Goal: Find specific page/section: Find specific page/section

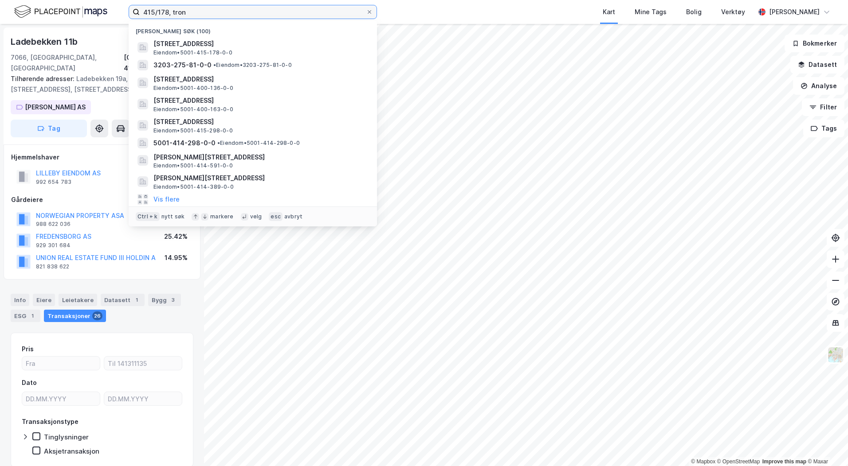
drag, startPoint x: 115, startPoint y: 10, endPoint x: 39, endPoint y: 11, distance: 75.4
click at [42, 11] on div "415/178, [PERSON_NAME] søk (100) [STREET_ADDRESS] Eiendom • 5001-415-178-0-0 32…" at bounding box center [424, 12] width 848 height 24
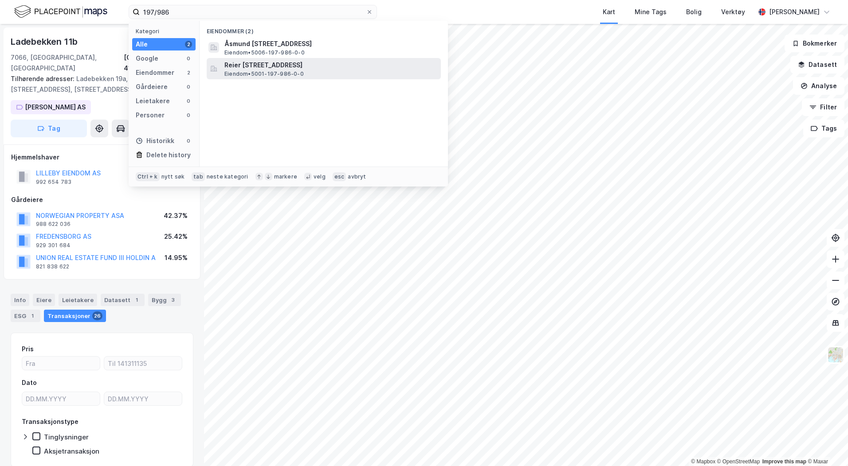
click at [275, 63] on span "Reier [STREET_ADDRESS]" at bounding box center [330, 65] width 213 height 11
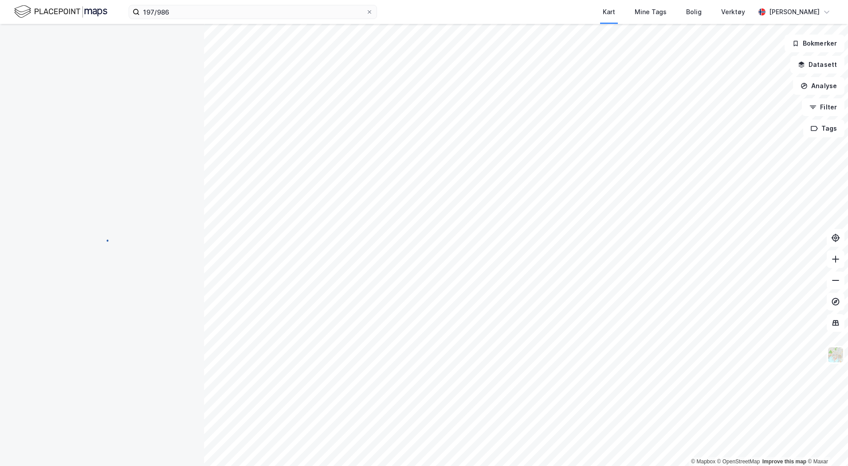
scroll to position [0, 0]
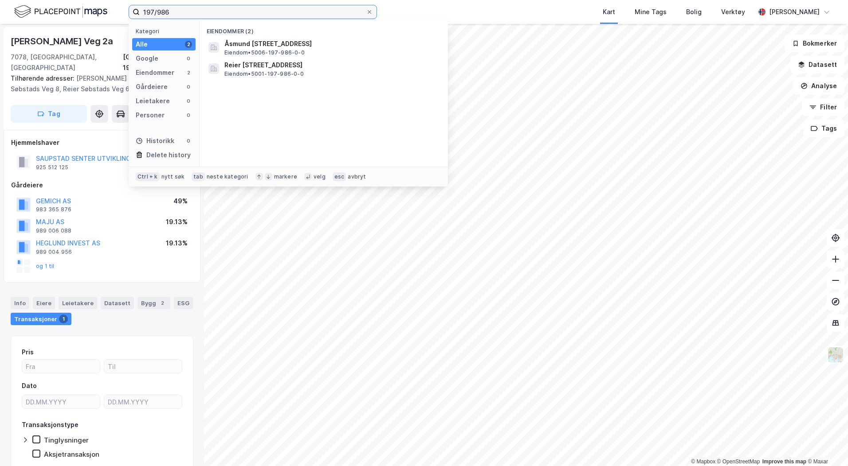
click at [170, 12] on input "197/986" at bounding box center [253, 11] width 226 height 13
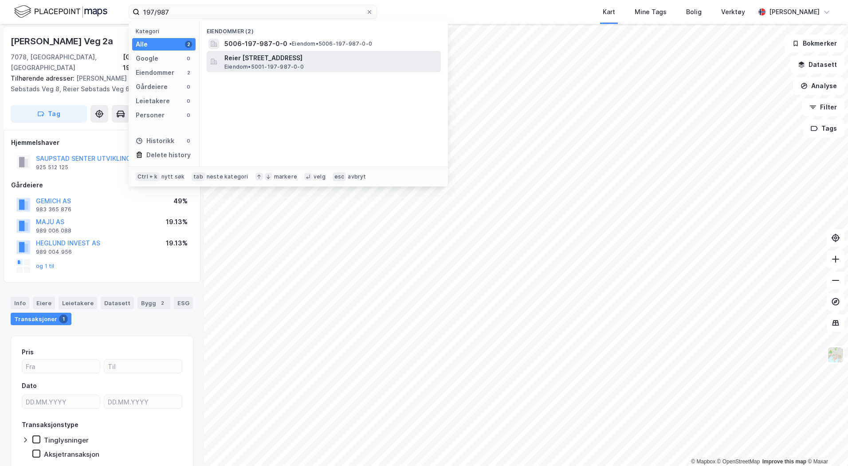
click at [264, 65] on span "Eiendom • 5001-197-987-0-0" at bounding box center [263, 66] width 79 height 7
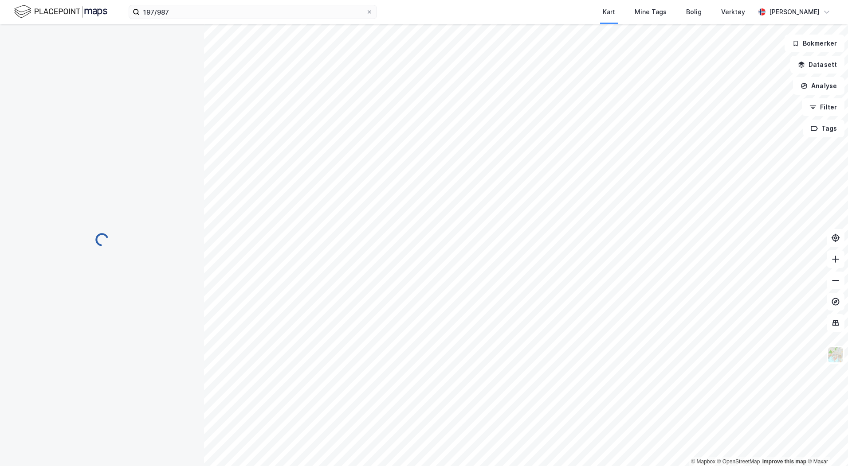
scroll to position [0, 0]
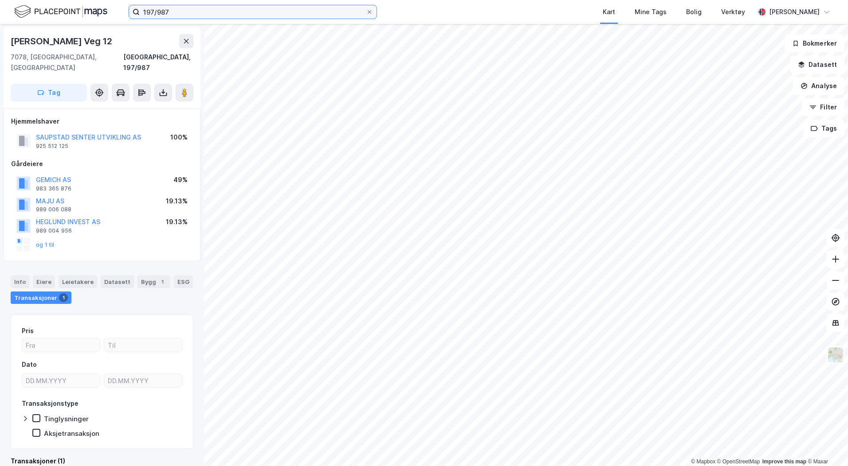
click at [185, 15] on input "197/987" at bounding box center [253, 11] width 226 height 13
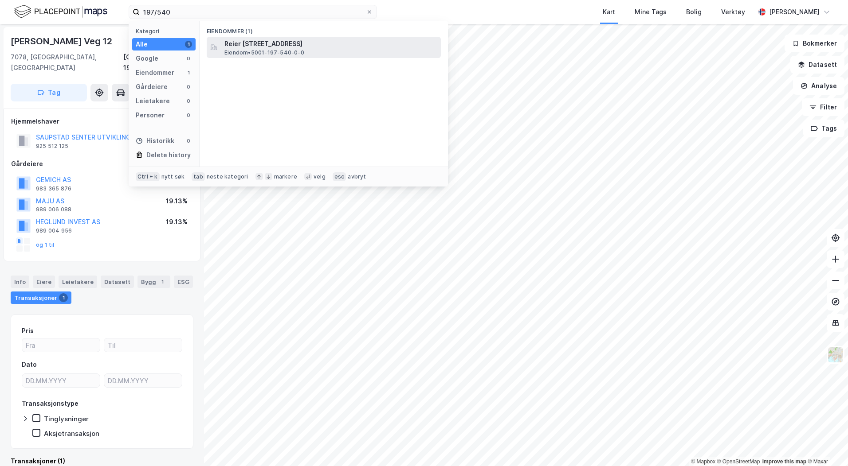
click at [254, 46] on span "Reier [STREET_ADDRESS]" at bounding box center [330, 44] width 213 height 11
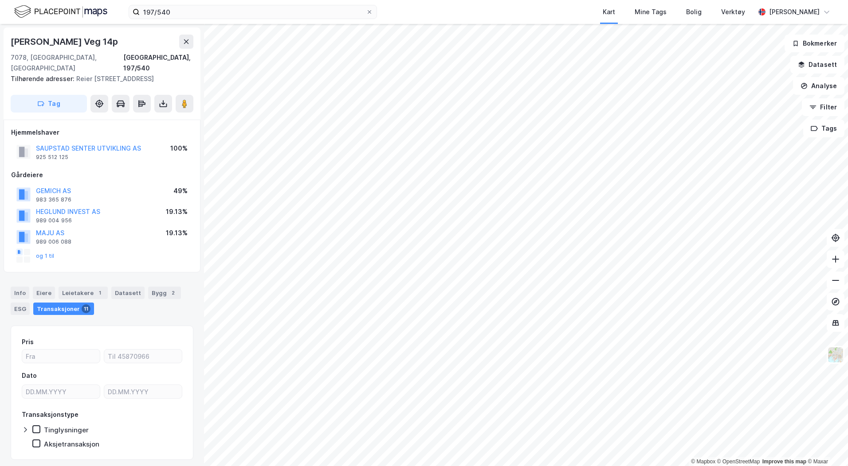
scroll to position [0, 0]
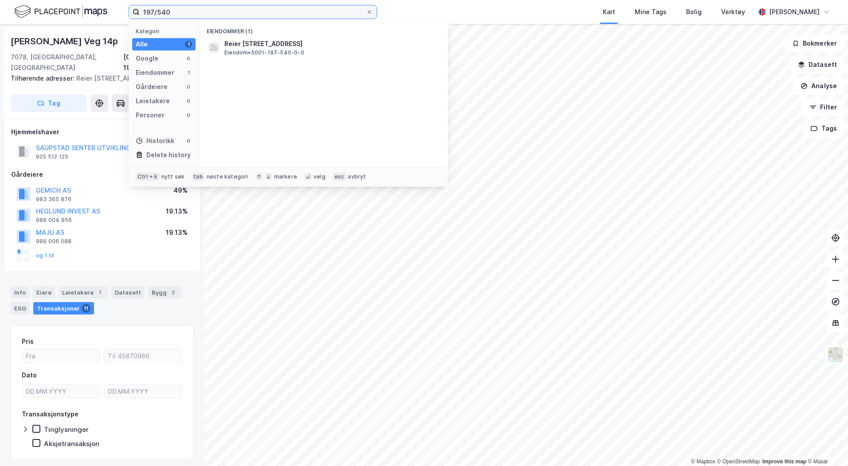
click at [188, 13] on input "197/540" at bounding box center [253, 11] width 226 height 13
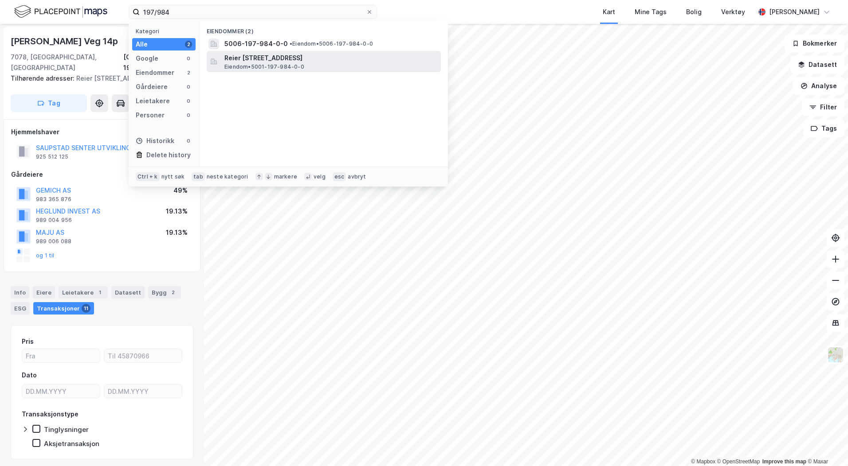
click at [274, 62] on span "Reier [STREET_ADDRESS]" at bounding box center [330, 58] width 213 height 11
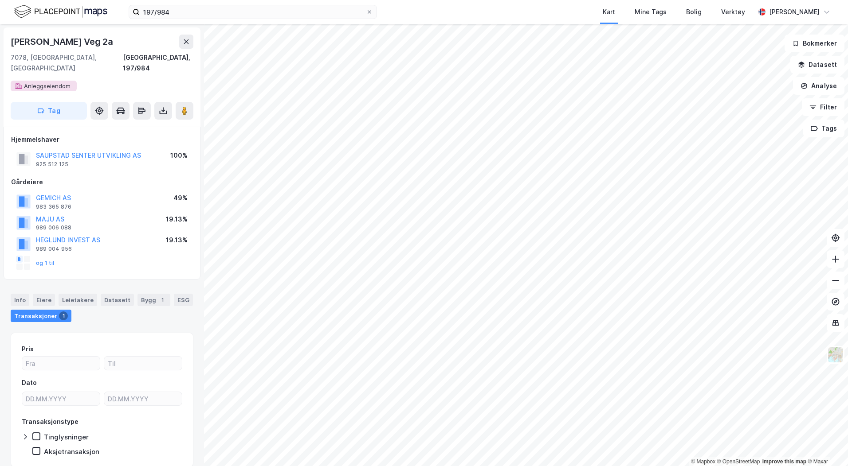
scroll to position [0, 0]
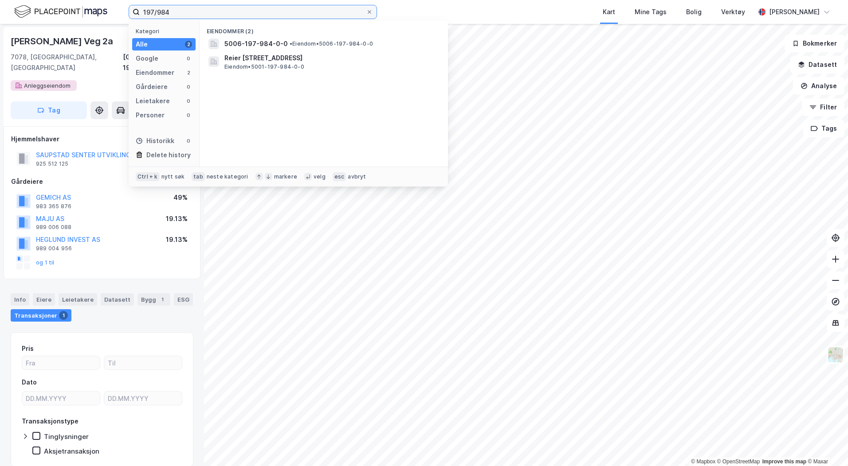
click at [178, 9] on input "197/984" at bounding box center [253, 11] width 226 height 13
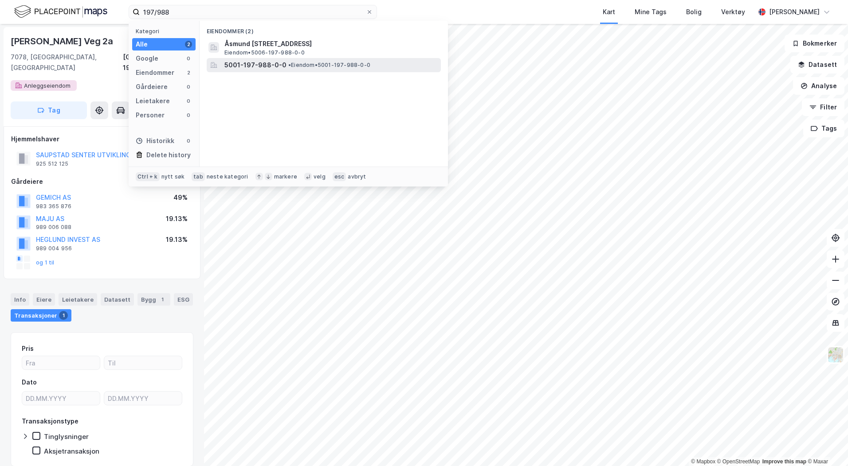
click at [274, 64] on span "5001-197-988-0-0" at bounding box center [255, 65] width 62 height 11
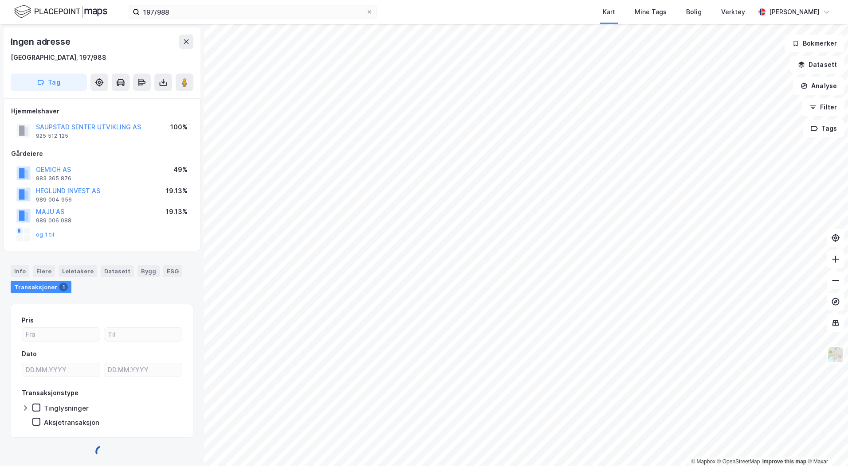
scroll to position [0, 0]
click at [185, 15] on input "197/988" at bounding box center [253, 11] width 226 height 13
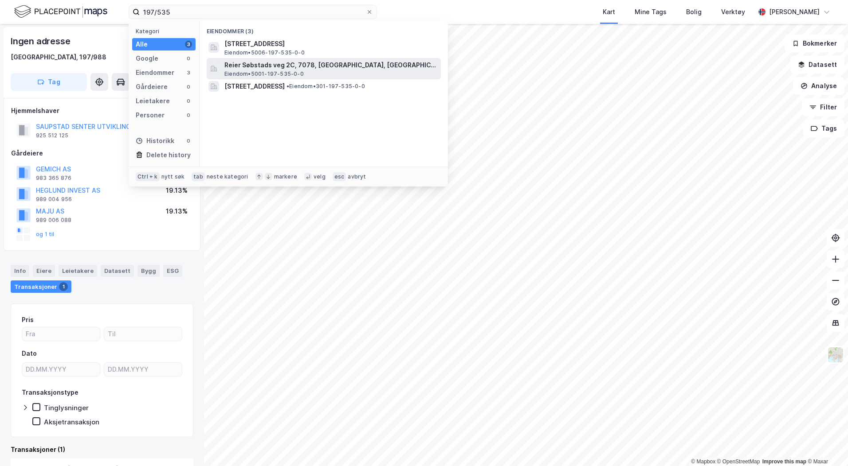
click at [280, 69] on span "Reier Søbstads veg 2C, 7078, [GEOGRAPHIC_DATA], [GEOGRAPHIC_DATA]" at bounding box center [330, 65] width 213 height 11
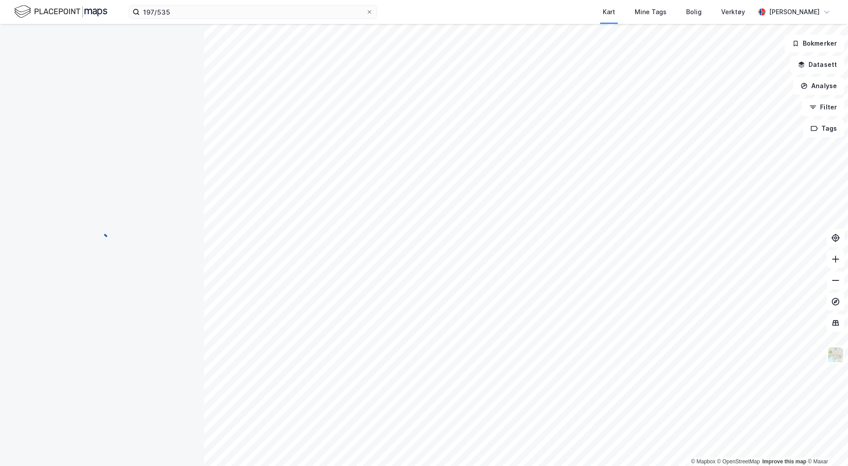
scroll to position [0, 0]
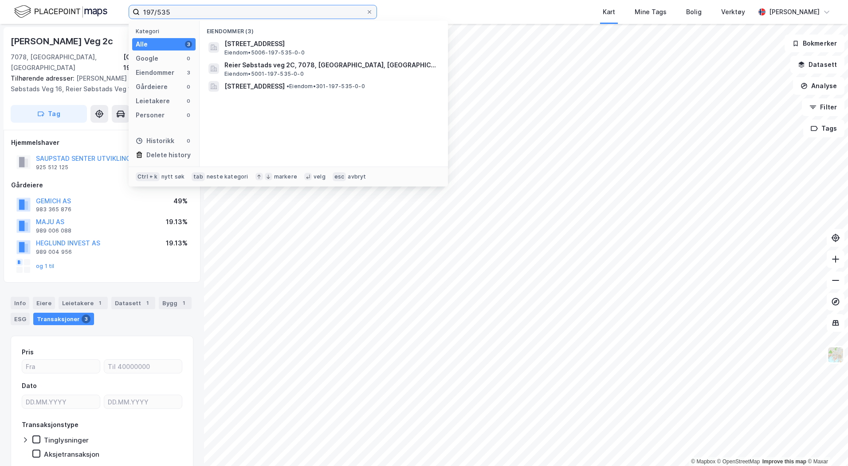
click at [180, 12] on input "197/535" at bounding box center [253, 11] width 226 height 13
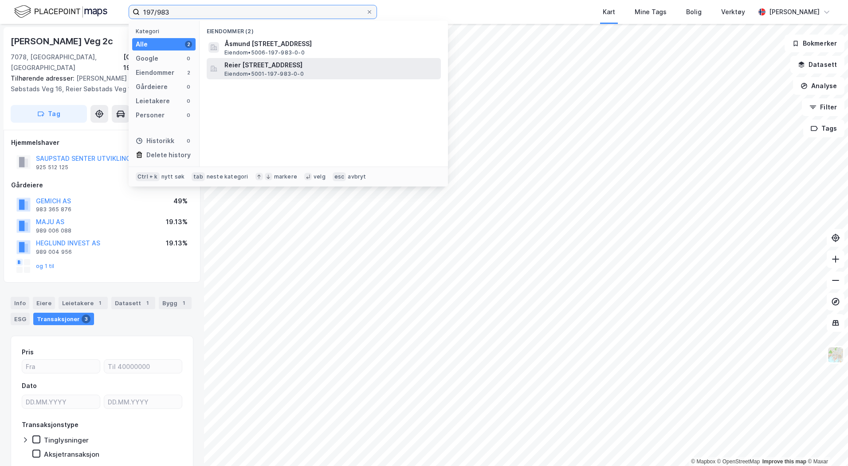
type input "197/983"
click at [283, 67] on span "Reier [STREET_ADDRESS]" at bounding box center [330, 65] width 213 height 11
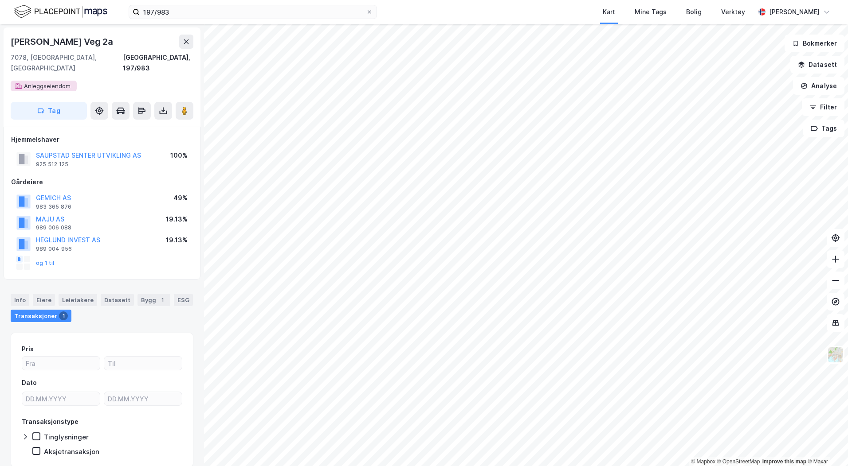
scroll to position [0, 0]
